Goal: Information Seeking & Learning: Learn about a topic

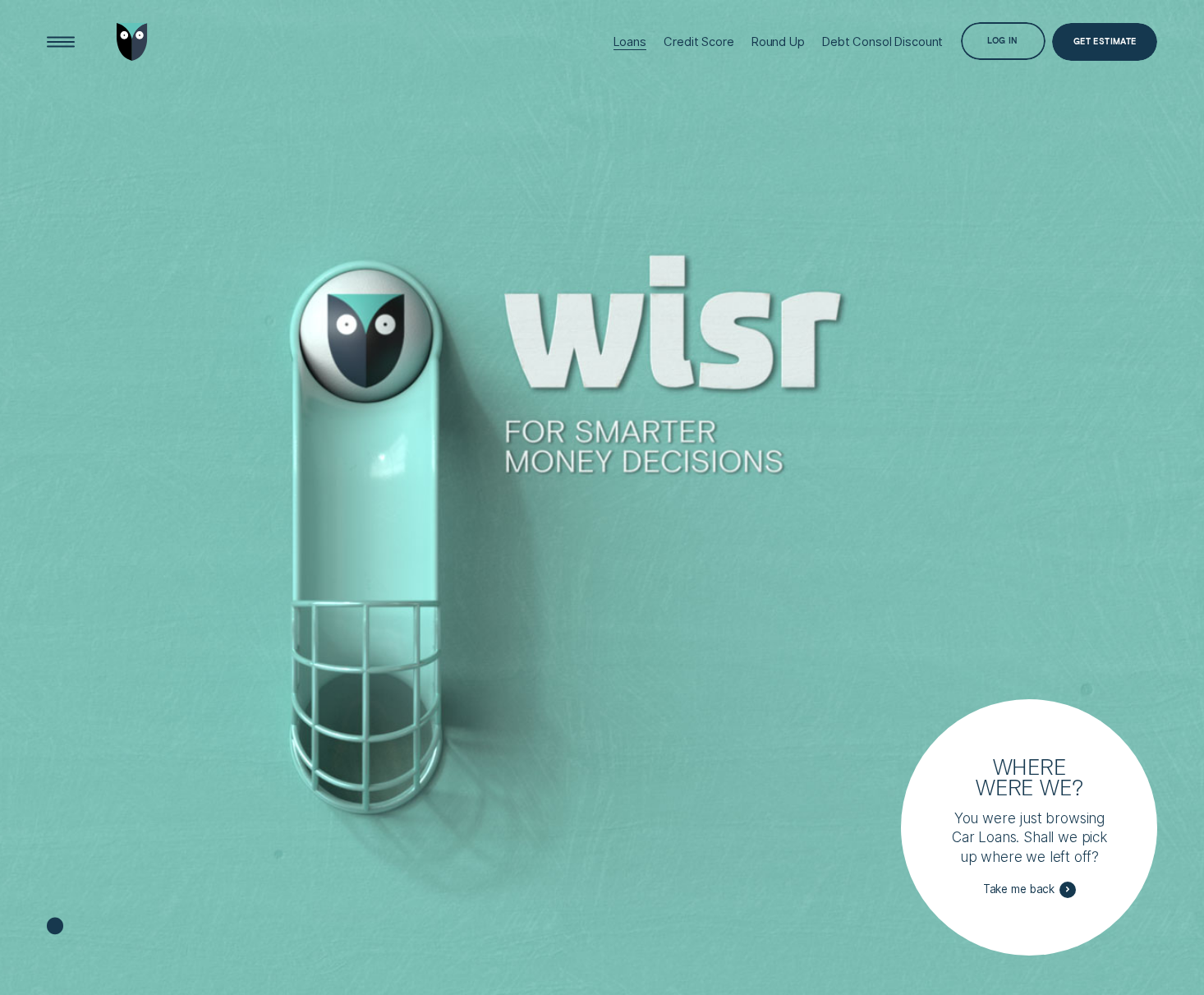
click at [624, 43] on div "Loans" at bounding box center [629, 42] width 33 height 15
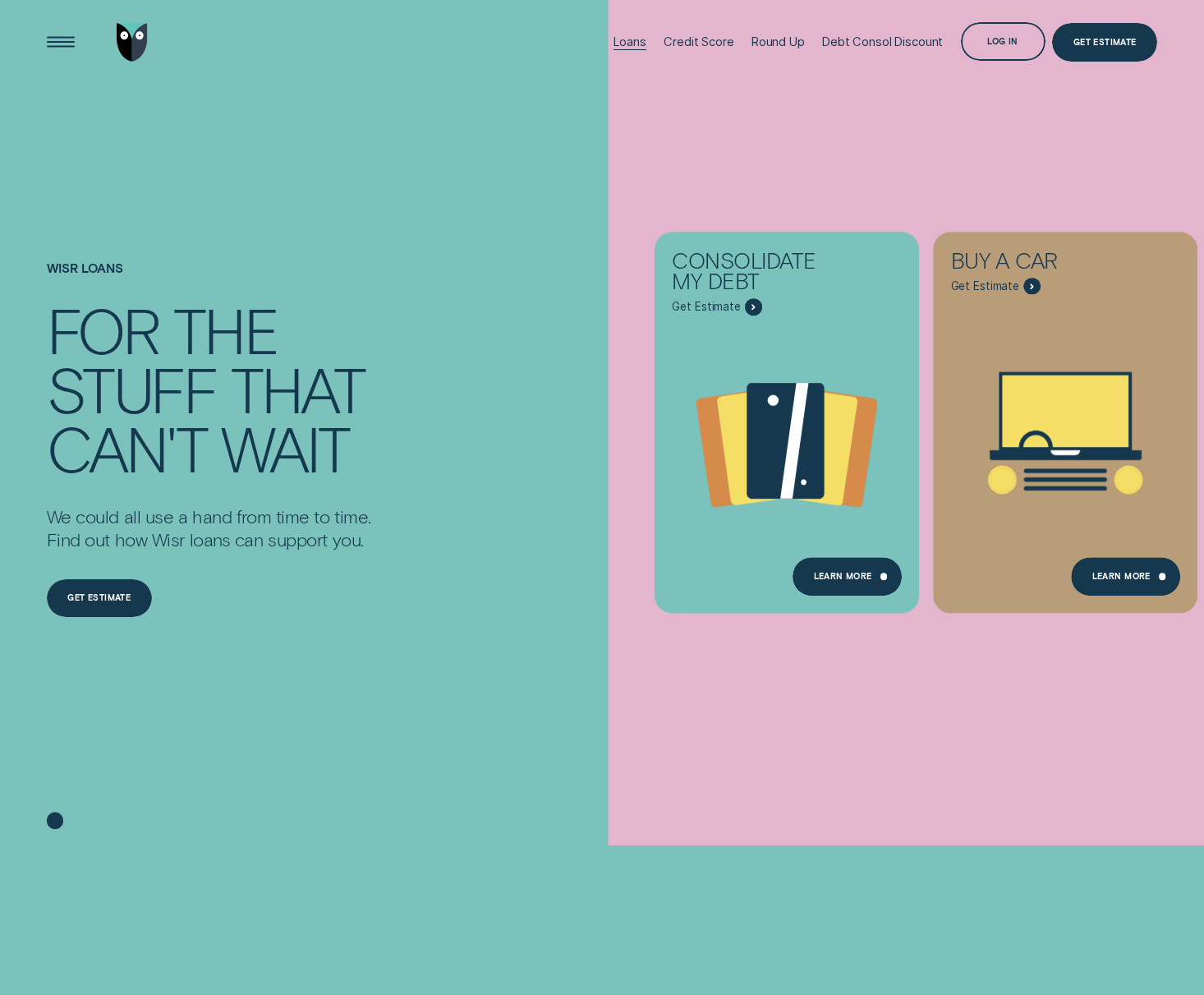
click at [632, 40] on div "Loans" at bounding box center [629, 42] width 33 height 15
